Goal: Task Accomplishment & Management: Manage account settings

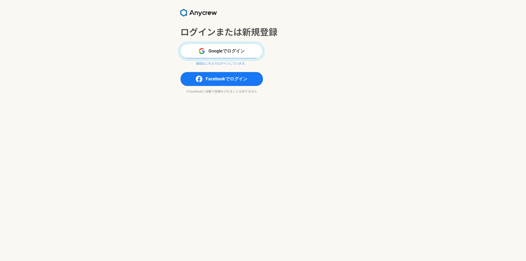
click at [207, 51] on button "Googleでログイン" at bounding box center [221, 51] width 83 height 14
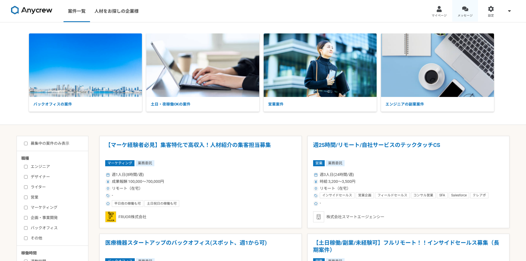
click at [468, 11] on div at bounding box center [465, 9] width 6 height 6
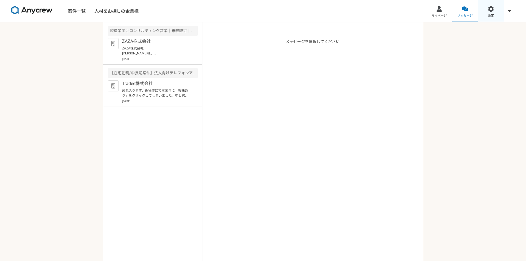
click at [494, 9] on div at bounding box center [491, 9] width 6 height 6
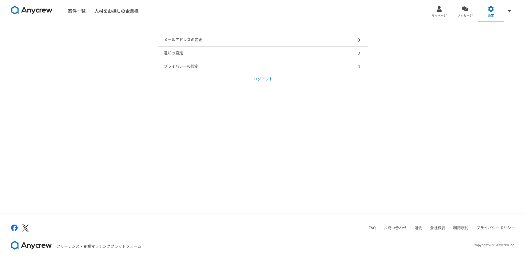
click at [273, 78] on link "ログアウト" at bounding box center [263, 79] width 210 height 12
